Goal: Browse casually: Explore the website without a specific task or goal

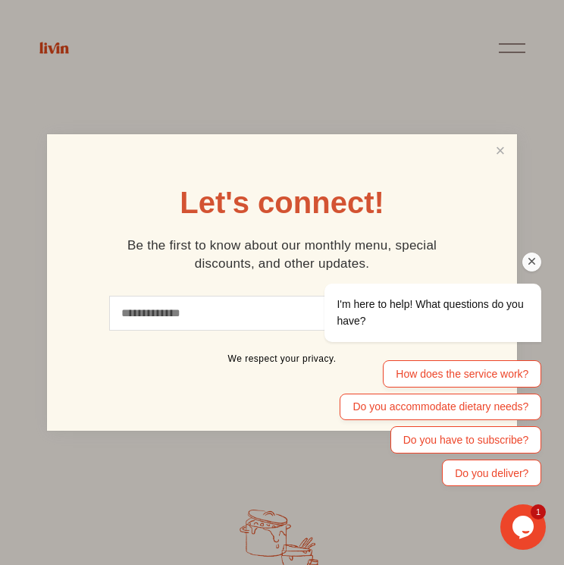
click at [501, 147] on div "I'm here to help! What questions do you have? How does the service work? Do you…" at bounding box center [412, 318] width 273 height 350
click at [502, 149] on div "I'm here to help! What questions do you have? How does the service work? Do you…" at bounding box center [412, 318] width 273 height 350
click at [532, 268] on icon "Chat attention grabber" at bounding box center [532, 262] width 14 height 14
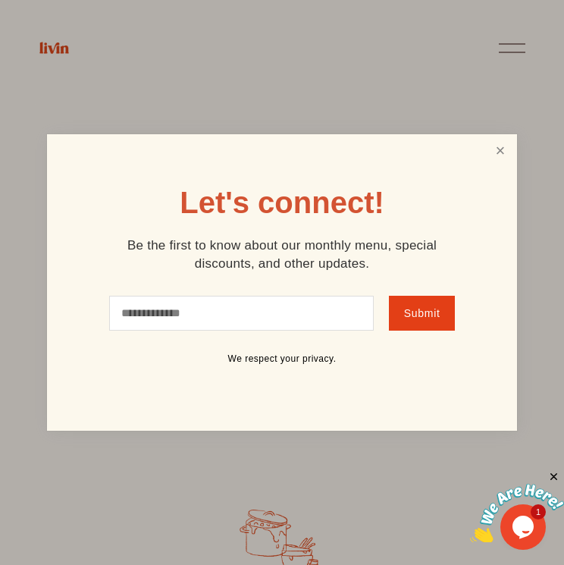
click at [495, 139] on link "Close" at bounding box center [500, 150] width 29 height 28
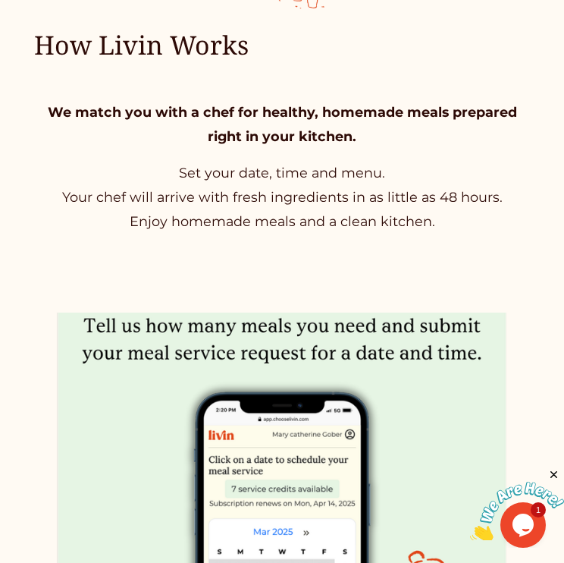
scroll to position [575, 0]
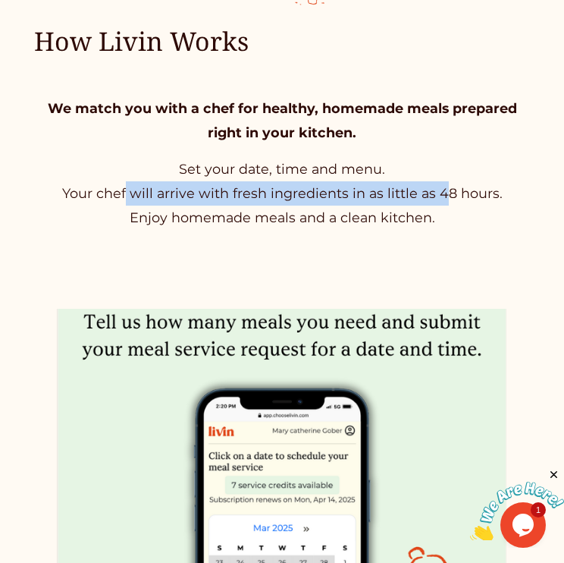
drag, startPoint x: 125, startPoint y: 196, endPoint x: 447, endPoint y: 188, distance: 322.3
click at [447, 188] on p "Set your date, time and menu. Your chef will arrive with fresh ingredients in a…" at bounding box center [282, 193] width 497 height 73
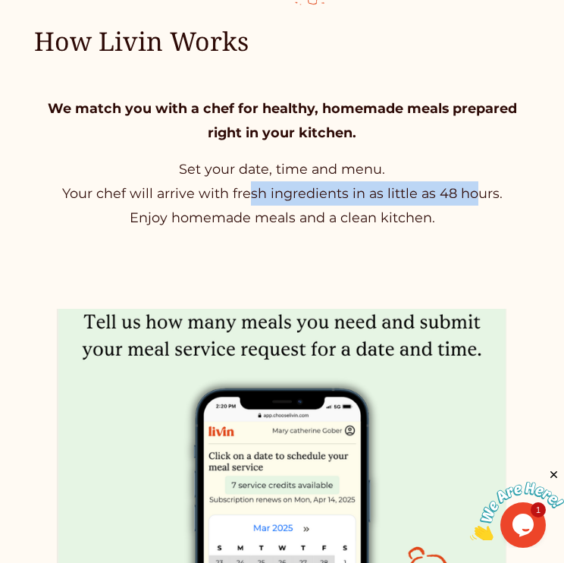
drag, startPoint x: 470, startPoint y: 188, endPoint x: 245, endPoint y: 185, distance: 225.2
click at [245, 185] on p "Set your date, time and menu. Your chef will arrive with fresh ingredients in a…" at bounding box center [282, 193] width 497 height 73
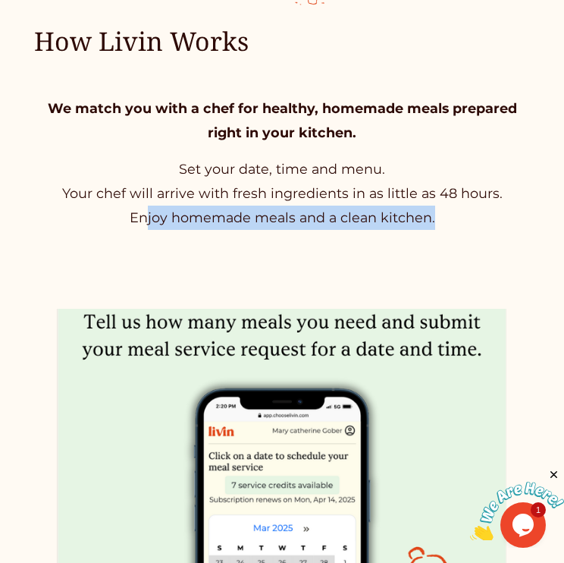
drag, startPoint x: 147, startPoint y: 217, endPoint x: 452, endPoint y: 216, distance: 304.8
click at [452, 217] on p "Set your date, time and menu. Your chef will arrive with fresh ingredients in a…" at bounding box center [282, 193] width 497 height 73
click at [452, 216] on p "Set your date, time and menu. Your chef will arrive with fresh ingredients in a…" at bounding box center [282, 193] width 497 height 73
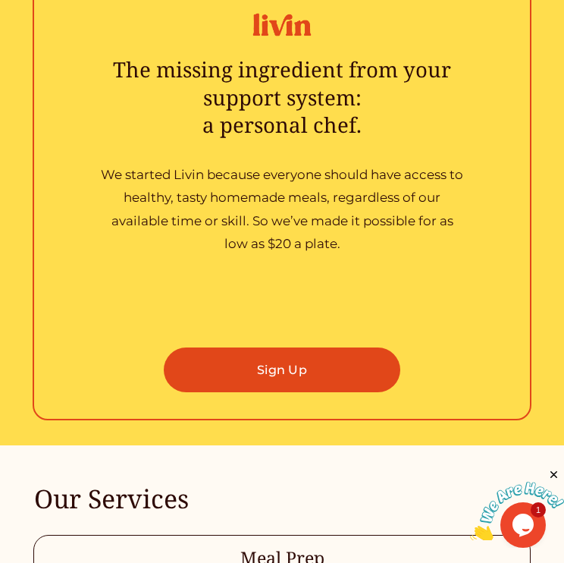
scroll to position [3269, 0]
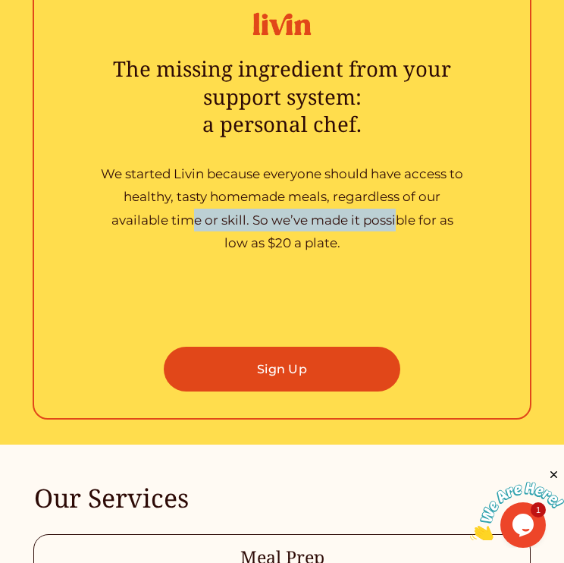
drag, startPoint x: 398, startPoint y: 221, endPoint x: 195, endPoint y: 218, distance: 203.2
click at [195, 218] on p "We started Livin because everyone should have access to healthy, tasty homemade…" at bounding box center [282, 208] width 366 height 92
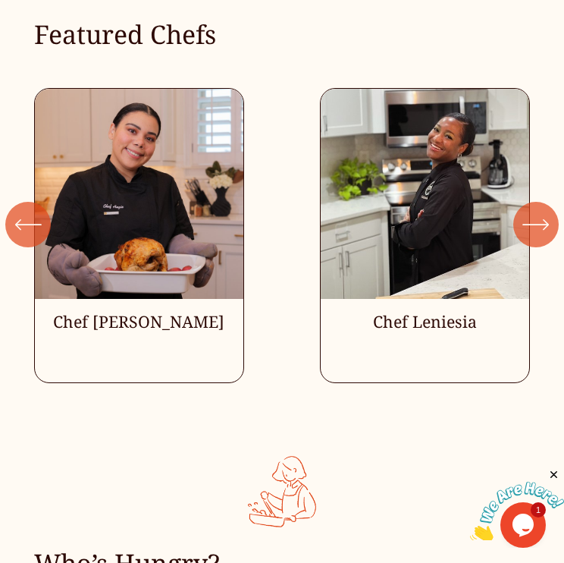
scroll to position [4934, 0]
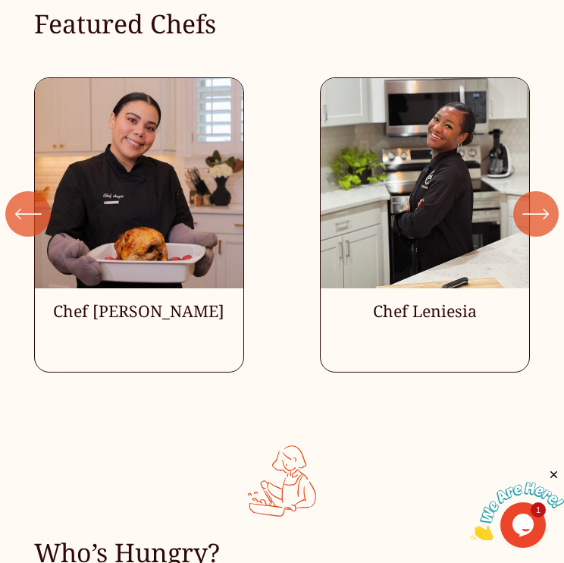
click at [548, 221] on icon "\a \a \a Next\a \a" at bounding box center [535, 213] width 27 height 27
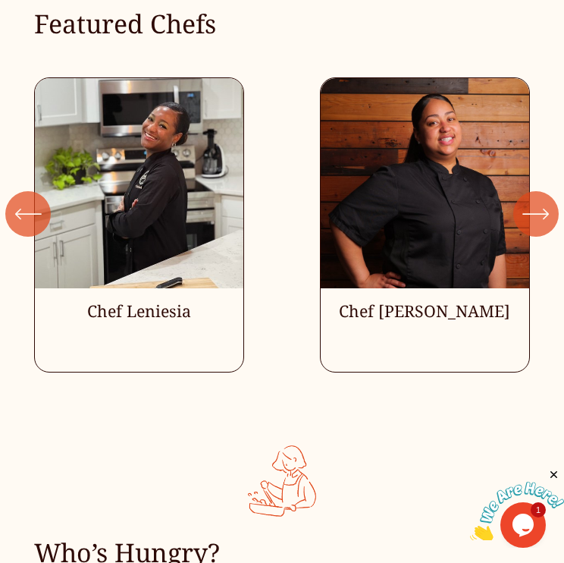
click at [548, 221] on icon "\a \a \a Next\a \a" at bounding box center [535, 213] width 27 height 27
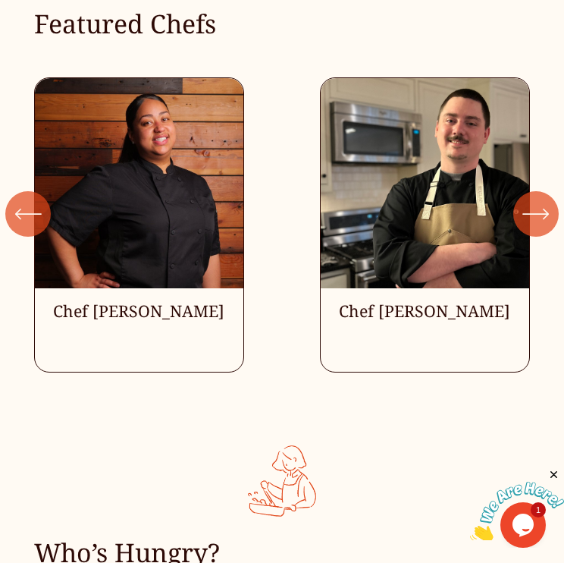
click at [548, 221] on icon "\a \a \a Next\a \a" at bounding box center [535, 213] width 27 height 27
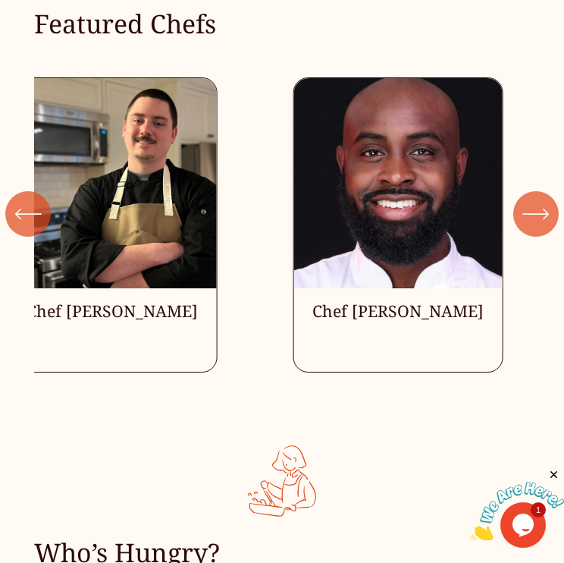
click at [548, 221] on icon "\a \a \a Next\a \a" at bounding box center [535, 213] width 27 height 27
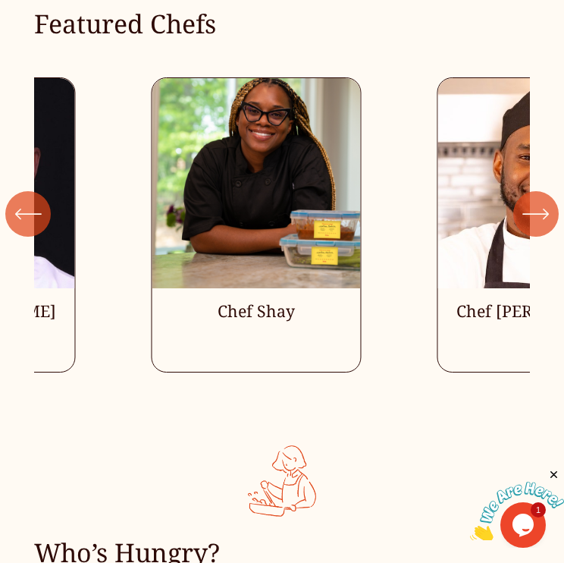
click at [548, 221] on icon "\a \a \a Next\a \a" at bounding box center [535, 213] width 27 height 27
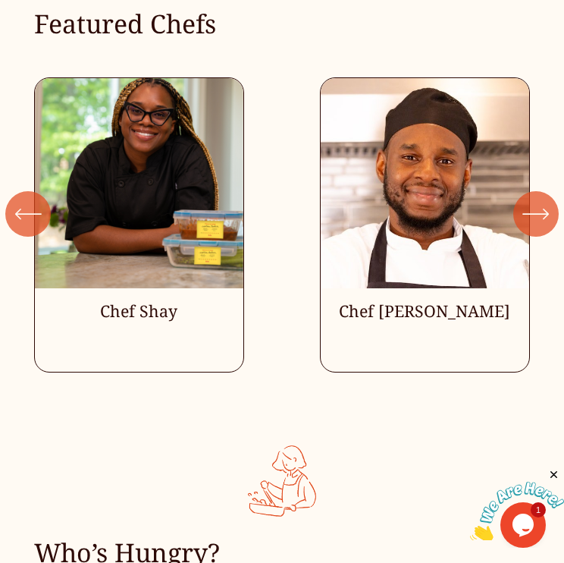
click at [548, 221] on icon "\a \a \a Next\a \a" at bounding box center [535, 213] width 27 height 27
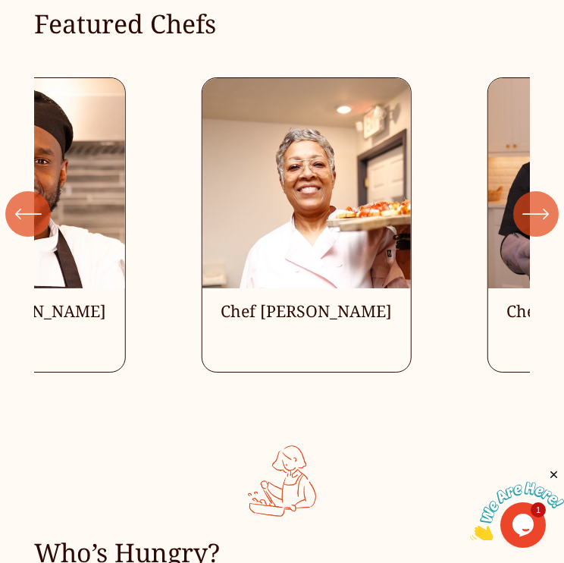
click at [548, 221] on icon "\a \a \a Next\a \a" at bounding box center [535, 213] width 27 height 27
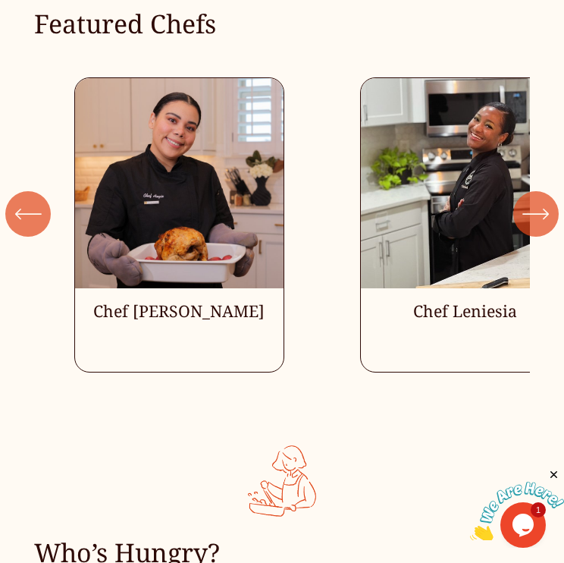
click at [548, 221] on icon "\a \a \a Next\a \a" at bounding box center [535, 213] width 27 height 27
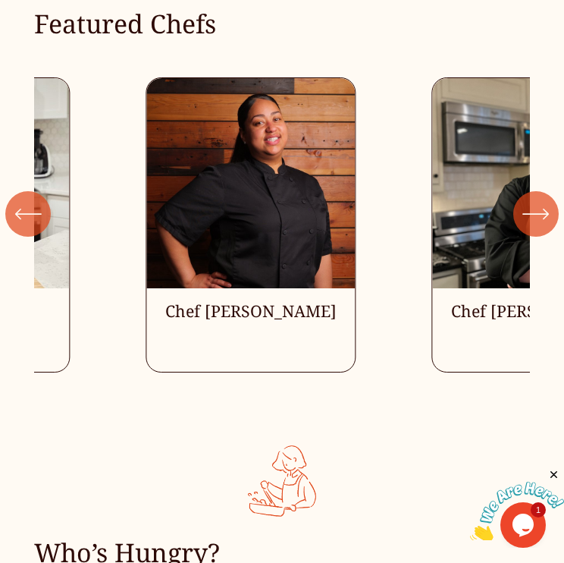
click at [548, 221] on icon "\a \a \a Next\a \a" at bounding box center [535, 213] width 27 height 27
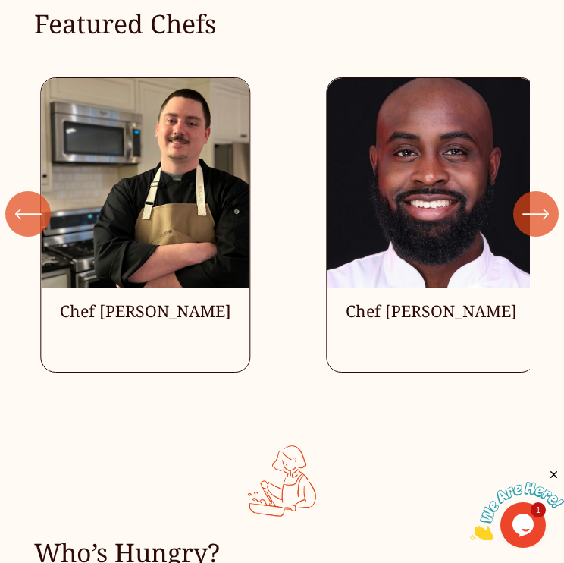
click at [548, 221] on icon "\a \a \a Next\a \a" at bounding box center [535, 213] width 27 height 27
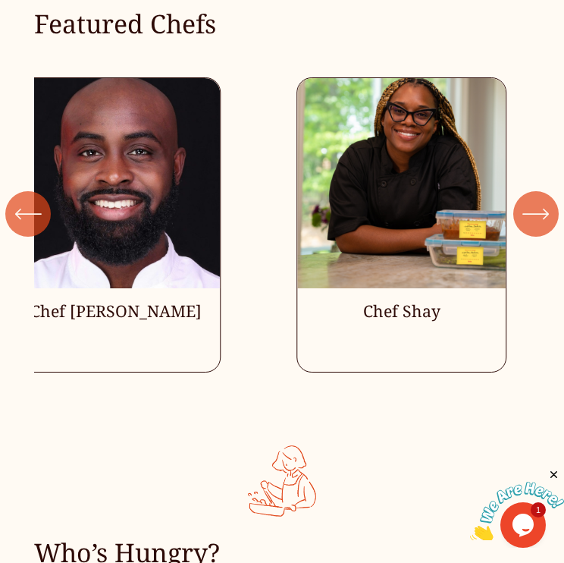
click at [548, 221] on icon "\a \a \a Next\a \a" at bounding box center [535, 213] width 27 height 27
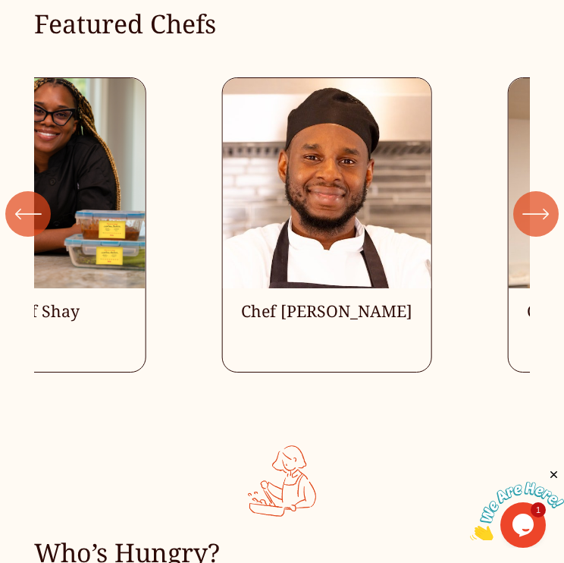
click at [548, 221] on icon "\a \a \a Next\a \a" at bounding box center [535, 213] width 27 height 27
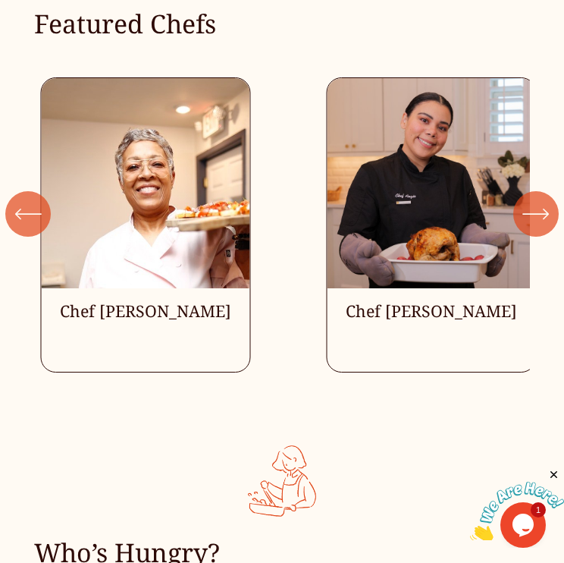
click at [548, 221] on icon "\a \a \a Next\a \a" at bounding box center [535, 213] width 27 height 27
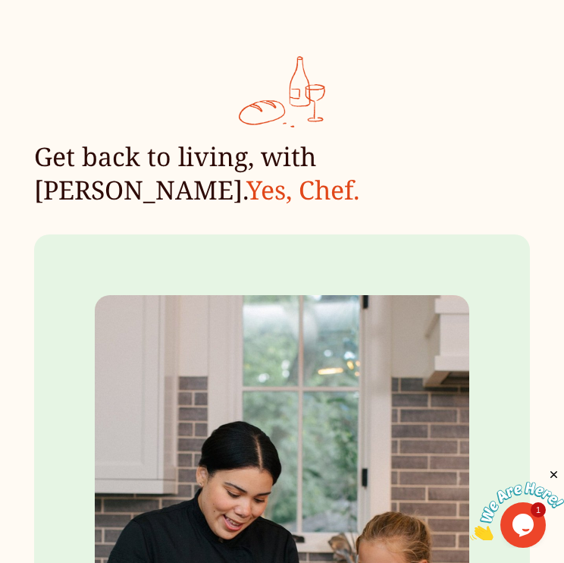
scroll to position [1854, 0]
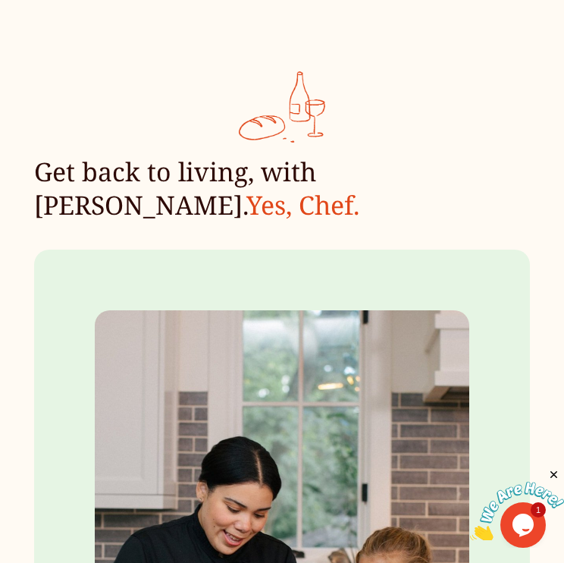
drag, startPoint x: 21, startPoint y: 177, endPoint x: 183, endPoint y: 185, distance: 162.4
click at [183, 185] on div "Get back to living, with [PERSON_NAME]. Yes, Chef." at bounding box center [282, 120] width 564 height 204
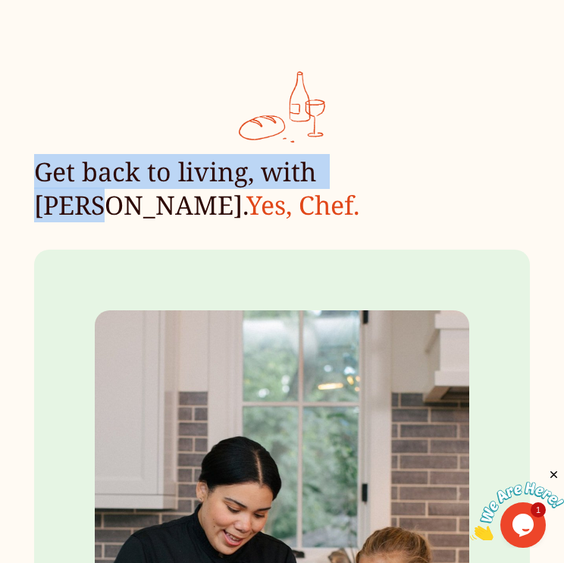
drag, startPoint x: 33, startPoint y: 196, endPoint x: 388, endPoint y: 197, distance: 354.8
click at [388, 197] on h2 "Get back to living, with [PERSON_NAME]. Yes, Chef." at bounding box center [282, 188] width 497 height 66
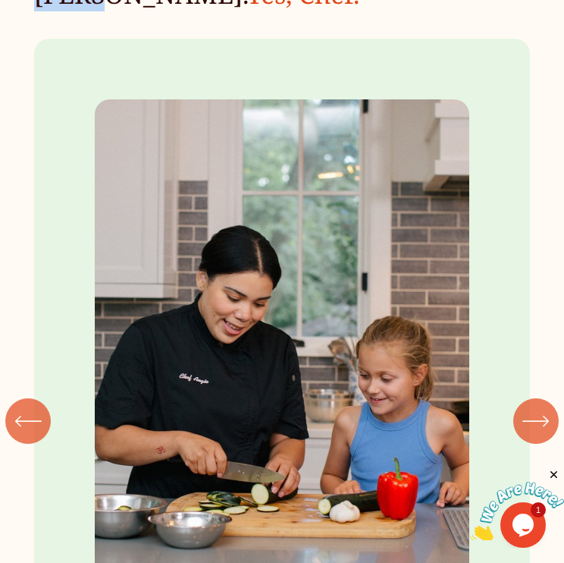
scroll to position [2121, 0]
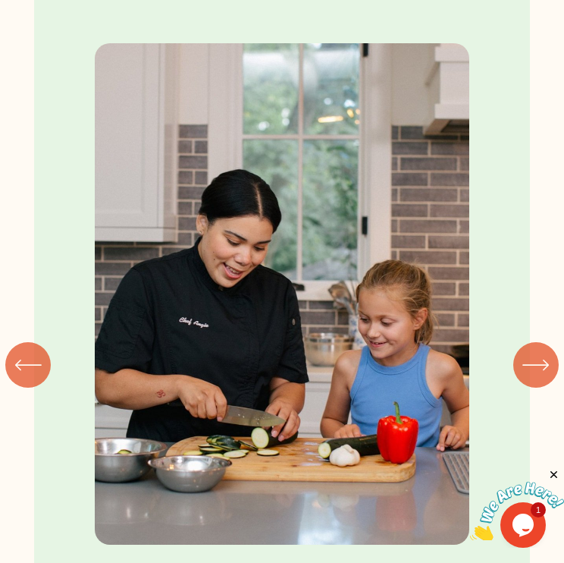
click at [537, 109] on div "Save Time Cooking fresh, homemade meals takes time. Your personal chef shops, c…" at bounding box center [282, 361] width 564 height 778
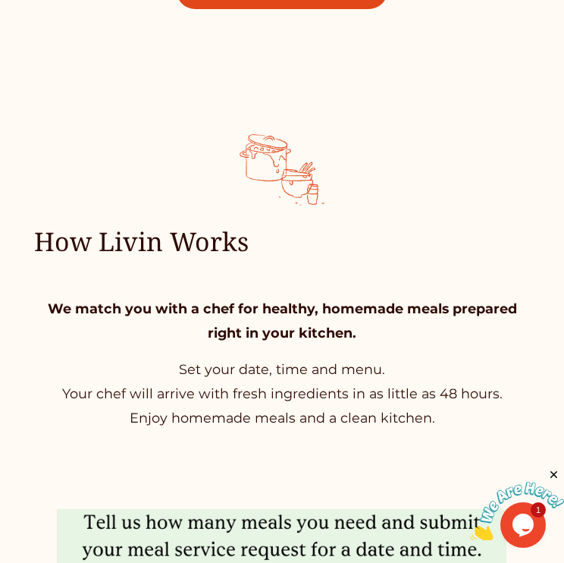
scroll to position [384, 0]
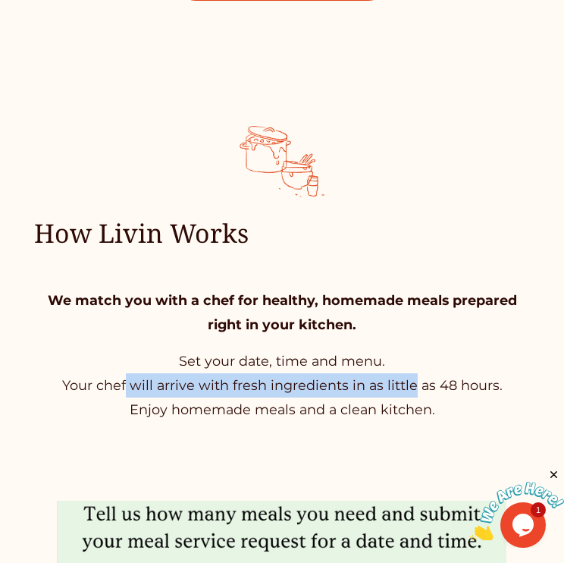
drag, startPoint x: 409, startPoint y: 388, endPoint x: 122, endPoint y: 374, distance: 286.9
click at [124, 374] on p "Set your date, time and menu. Your chef will arrive with fresh ingredients in a…" at bounding box center [282, 385] width 497 height 73
click at [211, 392] on p "Set your date, time and menu. Your chef will arrive with fresh ingredients in a…" at bounding box center [282, 385] width 497 height 73
